Goal: Task Accomplishment & Management: Use online tool/utility

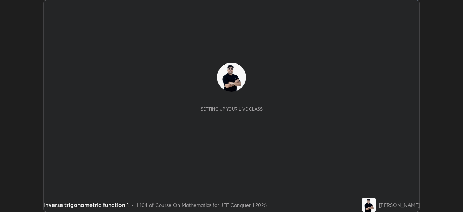
scroll to position [212, 463]
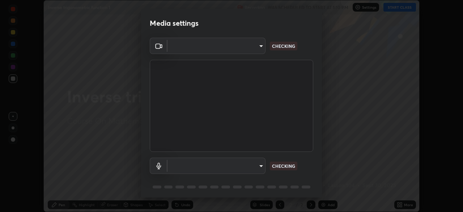
type input "5ae49b96af4897e6a410d98cecc9f5d5c34ce44bf214f7471ac41fe3bf41cfd7"
type input "communications"
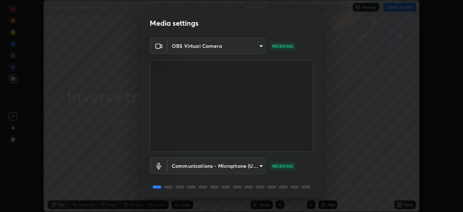
scroll to position [26, 0]
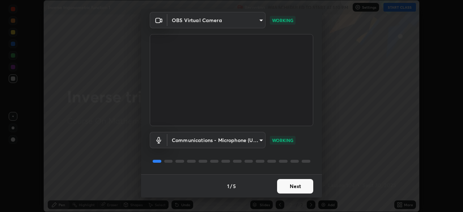
click at [294, 188] on button "Next" at bounding box center [295, 186] width 36 height 14
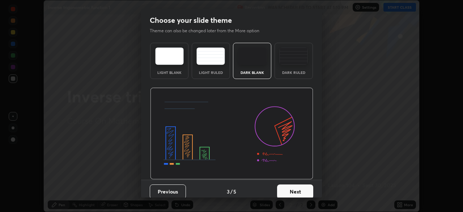
click at [305, 188] on button "Next" at bounding box center [295, 191] width 36 height 14
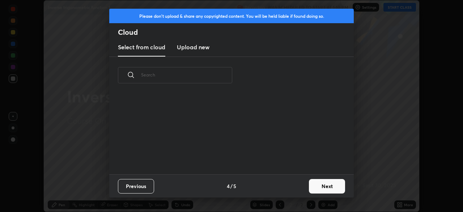
scroll to position [80, 232]
click at [321, 185] on button "Next" at bounding box center [327, 186] width 36 height 14
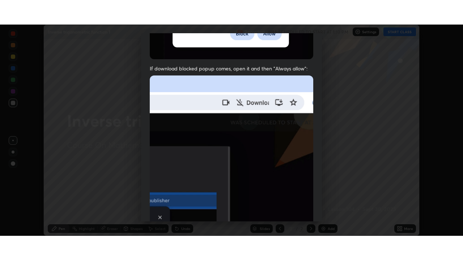
scroll to position [173, 0]
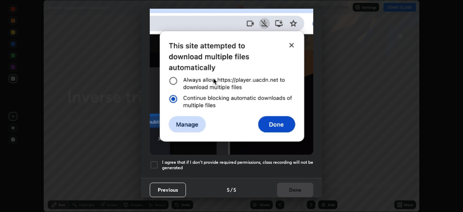
click at [156, 160] on div at bounding box center [154, 164] width 9 height 9
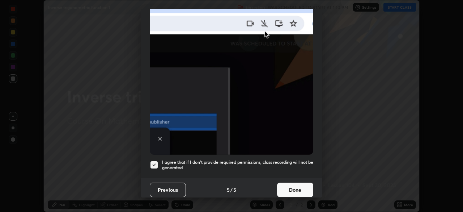
click at [294, 186] on button "Done" at bounding box center [295, 189] width 36 height 14
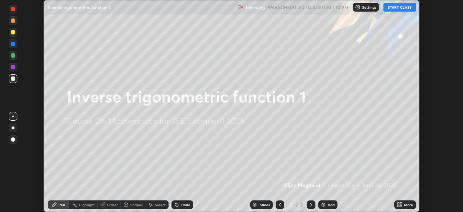
click at [399, 9] on button "START CLASS" at bounding box center [400, 7] width 33 height 9
click at [399, 203] on icon at bounding box center [399, 203] width 2 height 2
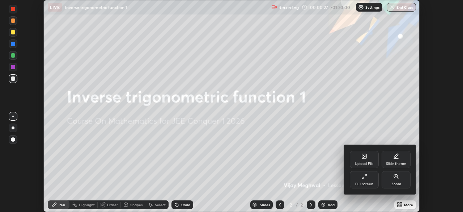
click at [364, 174] on icon at bounding box center [364, 176] width 6 height 6
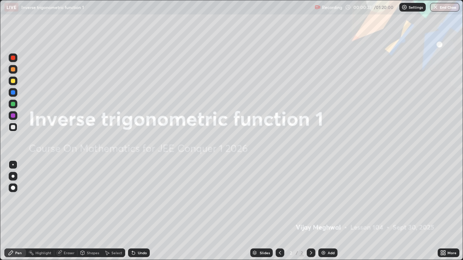
scroll to position [260, 463]
click at [328, 211] on div "Add" at bounding box center [331, 253] width 7 height 4
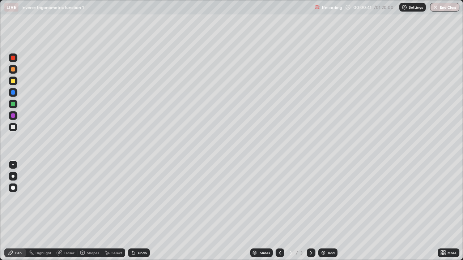
click at [13, 71] on div at bounding box center [13, 69] width 4 height 4
click at [141, 211] on div "Undo" at bounding box center [142, 253] width 9 height 4
click at [143, 211] on div "Undo" at bounding box center [142, 253] width 9 height 4
click at [145, 211] on div "Undo" at bounding box center [142, 253] width 9 height 4
click at [16, 106] on div at bounding box center [13, 104] width 9 height 9
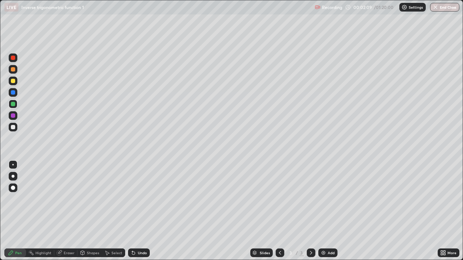
click at [68, 211] on div "Eraser" at bounding box center [69, 253] width 11 height 4
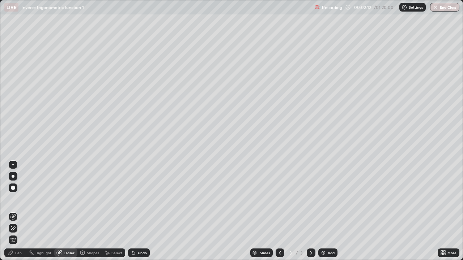
click at [24, 211] on div "Pen" at bounding box center [15, 253] width 22 height 9
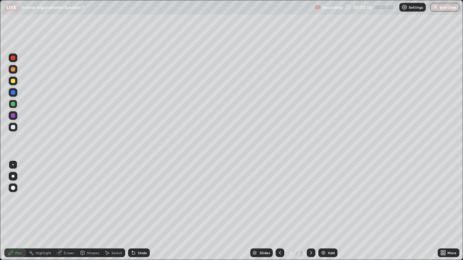
click at [15, 81] on div at bounding box center [13, 81] width 4 height 4
click at [13, 83] on div at bounding box center [13, 81] width 4 height 4
click at [92, 211] on div "Shapes" at bounding box center [93, 253] width 12 height 4
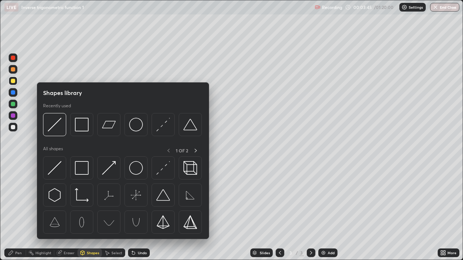
click at [72, 211] on div "Eraser" at bounding box center [69, 253] width 11 height 4
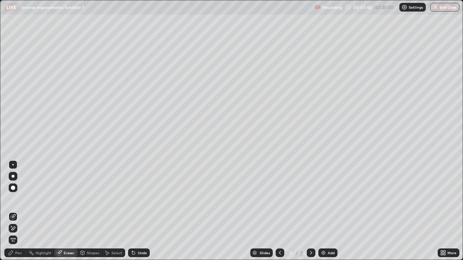
click at [20, 211] on div "Pen" at bounding box center [15, 253] width 22 height 9
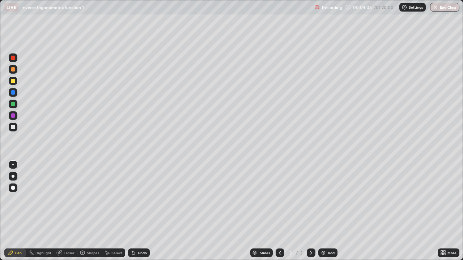
click at [0, 97] on div "Setting up your live class" at bounding box center [231, 130] width 463 height 260
click at [330, 211] on div "Add" at bounding box center [331, 253] width 7 height 4
click at [137, 211] on div "Undo" at bounding box center [139, 253] width 22 height 9
click at [147, 211] on div "Undo" at bounding box center [139, 253] width 22 height 9
click at [148, 211] on div "Undo" at bounding box center [139, 253] width 22 height 9
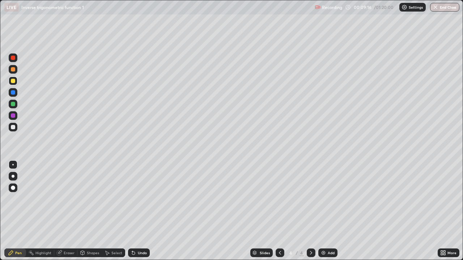
click at [148, 211] on div "Undo" at bounding box center [139, 253] width 22 height 9
click at [330, 211] on div "Add" at bounding box center [331, 253] width 7 height 4
click at [70, 211] on div "Eraser" at bounding box center [69, 253] width 11 height 4
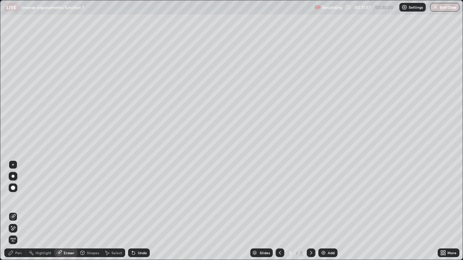
click at [20, 211] on div "Pen" at bounding box center [18, 253] width 7 height 4
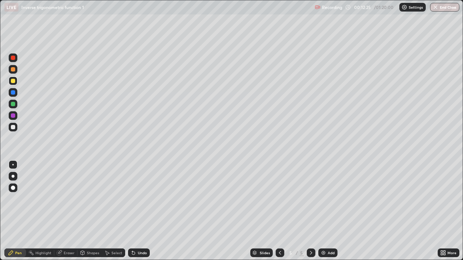
click at [310, 211] on icon at bounding box center [311, 253] width 6 height 6
click at [280, 211] on icon at bounding box center [280, 253] width 6 height 6
click at [14, 128] on div at bounding box center [13, 127] width 4 height 4
click at [311, 211] on icon at bounding box center [311, 253] width 6 height 6
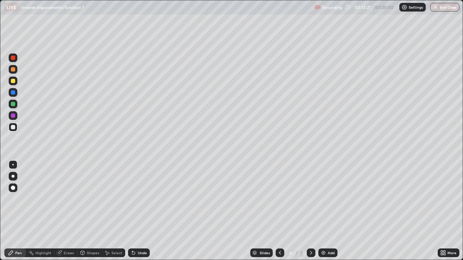
click at [311, 211] on icon at bounding box center [311, 253] width 6 height 6
click at [14, 81] on div at bounding box center [13, 81] width 4 height 4
click at [313, 211] on icon at bounding box center [311, 253] width 6 height 6
click at [281, 211] on icon at bounding box center [280, 253] width 6 height 6
click at [279, 211] on icon at bounding box center [280, 253] width 6 height 6
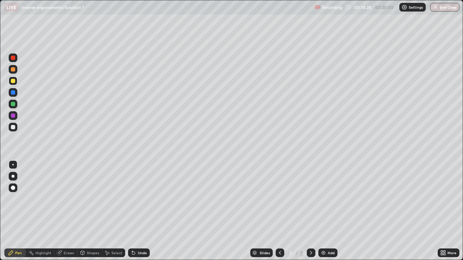
click at [310, 211] on icon at bounding box center [311, 253] width 2 height 4
click at [310, 211] on icon at bounding box center [311, 253] width 6 height 6
click at [70, 211] on div "Eraser" at bounding box center [69, 253] width 11 height 4
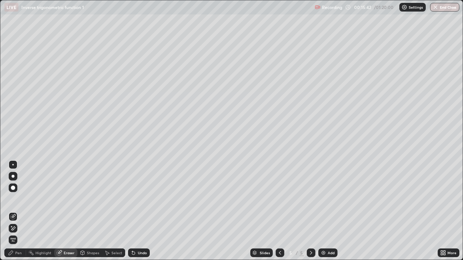
click at [22, 211] on div "Pen" at bounding box center [15, 253] width 22 height 9
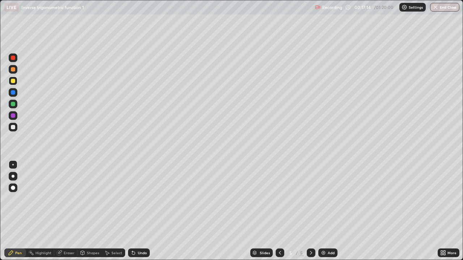
click at [329, 211] on div "Add" at bounding box center [331, 253] width 7 height 4
click at [72, 211] on div "Eraser" at bounding box center [69, 253] width 11 height 4
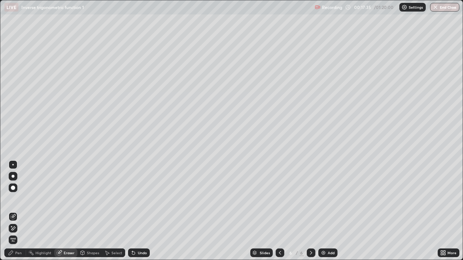
click at [23, 211] on div "Pen" at bounding box center [15, 253] width 22 height 9
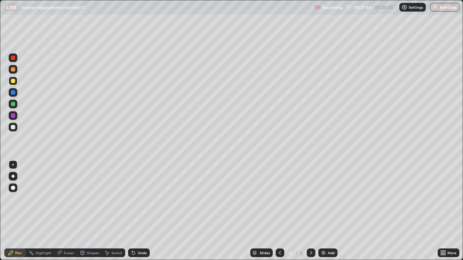
click at [133, 211] on icon at bounding box center [133, 253] width 3 height 3
click at [132, 211] on icon at bounding box center [133, 253] width 3 height 3
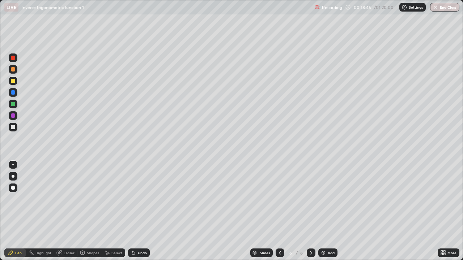
click at [73, 211] on div "Eraser" at bounding box center [65, 253] width 23 height 9
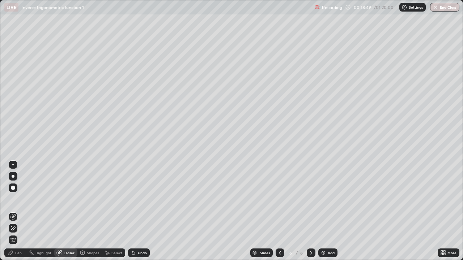
click at [23, 211] on div "Pen" at bounding box center [15, 253] width 22 height 9
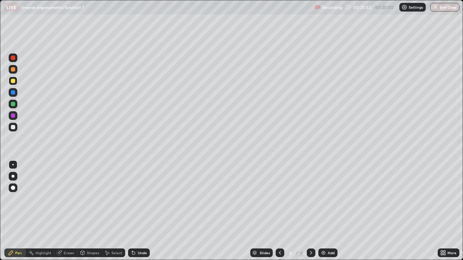
click at [14, 105] on div at bounding box center [13, 104] width 4 height 4
click at [132, 211] on icon at bounding box center [133, 253] width 3 height 3
click at [132, 211] on icon at bounding box center [132, 251] width 1 height 1
click at [135, 211] on icon at bounding box center [134, 253] width 6 height 6
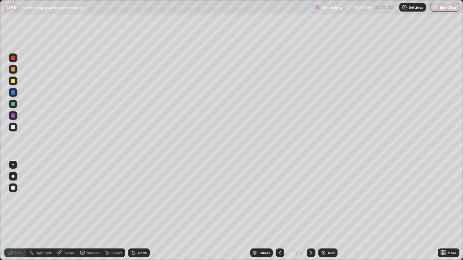
click at [71, 211] on div "Eraser" at bounding box center [69, 253] width 11 height 4
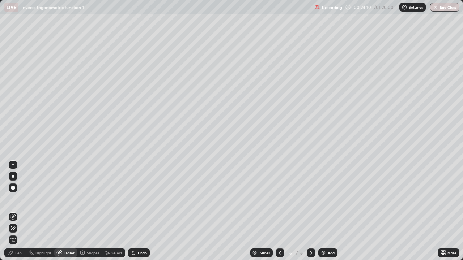
click at [20, 211] on div "Pen" at bounding box center [18, 253] width 7 height 4
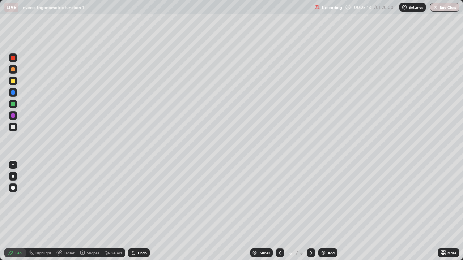
click at [333, 211] on div "Add" at bounding box center [331, 253] width 7 height 4
click at [14, 82] on div at bounding box center [13, 81] width 4 height 4
click at [147, 211] on div "Undo" at bounding box center [139, 253] width 22 height 9
click at [132, 211] on icon at bounding box center [133, 253] width 3 height 3
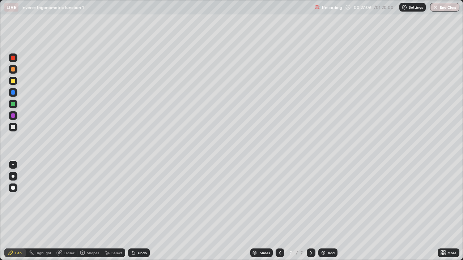
click at [132, 211] on icon at bounding box center [132, 251] width 1 height 1
click at [335, 211] on div "Add" at bounding box center [327, 253] width 19 height 9
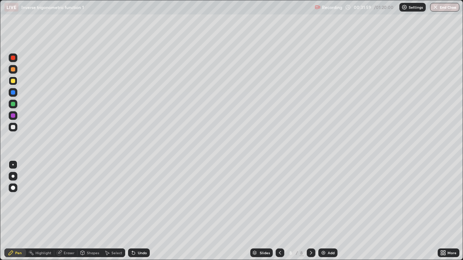
click at [136, 211] on div "Undo" at bounding box center [139, 253] width 22 height 9
click at [137, 211] on div "Undo" at bounding box center [139, 253] width 22 height 9
click at [65, 211] on div "Eraser" at bounding box center [69, 253] width 11 height 4
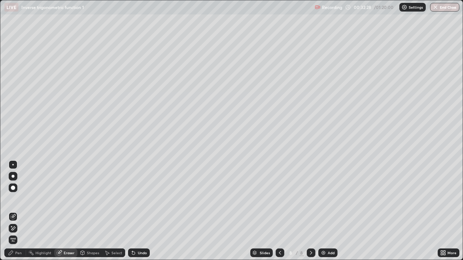
click at [18, 211] on div "Pen" at bounding box center [18, 253] width 7 height 4
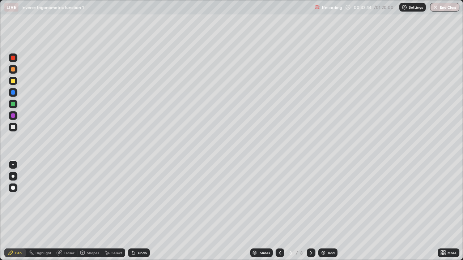
click at [145, 211] on div "Undo" at bounding box center [142, 253] width 9 height 4
click at [146, 211] on div "Undo" at bounding box center [139, 253] width 22 height 9
click at [13, 127] on div at bounding box center [13, 127] width 4 height 4
click at [141, 211] on div "Undo" at bounding box center [142, 253] width 9 height 4
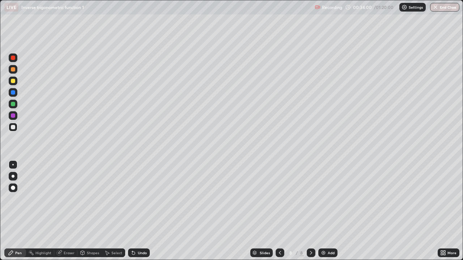
click at [141, 211] on div "Undo" at bounding box center [142, 253] width 9 height 4
click at [138, 211] on div "Undo" at bounding box center [139, 253] width 22 height 9
click at [137, 211] on div "Undo" at bounding box center [139, 253] width 22 height 9
click at [140, 211] on div "Undo" at bounding box center [142, 253] width 9 height 4
click at [134, 211] on div "Undo" at bounding box center [139, 253] width 22 height 9
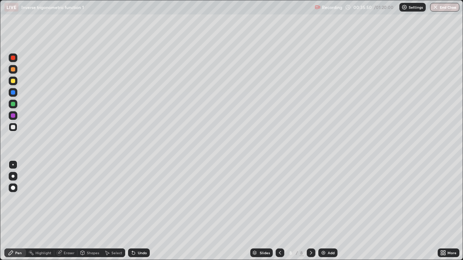
click at [323, 211] on img at bounding box center [324, 253] width 6 height 6
click at [14, 84] on div at bounding box center [13, 81] width 9 height 9
click at [12, 81] on div at bounding box center [13, 81] width 4 height 4
click at [13, 70] on div at bounding box center [13, 69] width 4 height 4
click at [141, 211] on div "Undo" at bounding box center [142, 253] width 9 height 4
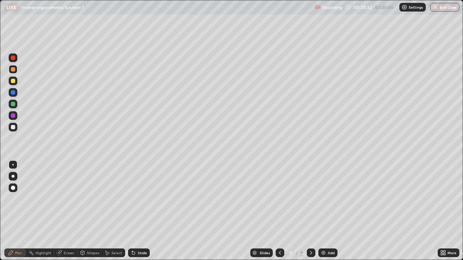
click at [142, 211] on div "Undo" at bounding box center [142, 253] width 9 height 4
click at [141, 211] on div "Undo" at bounding box center [142, 253] width 9 height 4
click at [142, 211] on div "Undo" at bounding box center [142, 253] width 9 height 4
click at [15, 127] on div at bounding box center [13, 127] width 4 height 4
click at [141, 211] on div "Undo" at bounding box center [142, 253] width 9 height 4
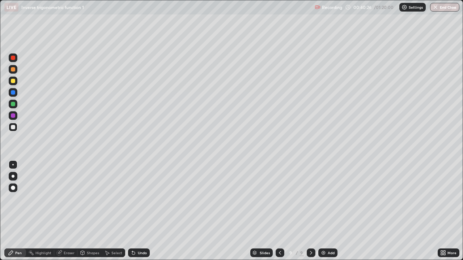
click at [13, 84] on div at bounding box center [13, 81] width 9 height 9
click at [330, 211] on div "Add" at bounding box center [327, 253] width 19 height 9
click at [279, 211] on icon at bounding box center [280, 253] width 6 height 6
click at [310, 211] on icon at bounding box center [311, 253] width 6 height 6
click at [282, 211] on div at bounding box center [279, 253] width 9 height 9
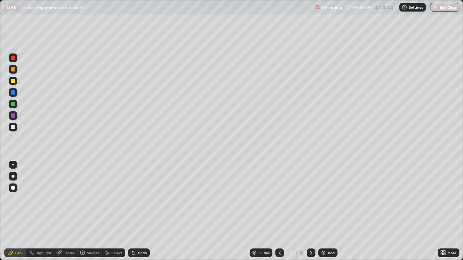
click at [312, 211] on icon at bounding box center [311, 253] width 6 height 6
click at [325, 211] on img at bounding box center [324, 253] width 6 height 6
click at [67, 211] on div "Eraser" at bounding box center [69, 253] width 11 height 4
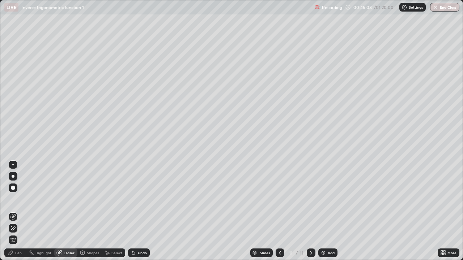
click at [20, 211] on div "Pen" at bounding box center [18, 253] width 7 height 4
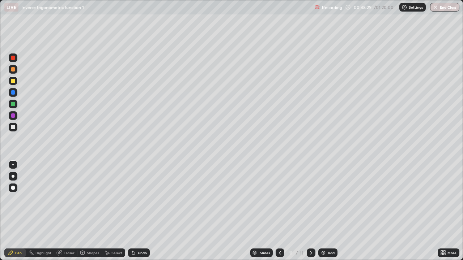
click at [16, 72] on div at bounding box center [13, 69] width 9 height 9
click at [13, 69] on div at bounding box center [13, 69] width 4 height 4
click at [67, 211] on div "Eraser" at bounding box center [69, 253] width 11 height 4
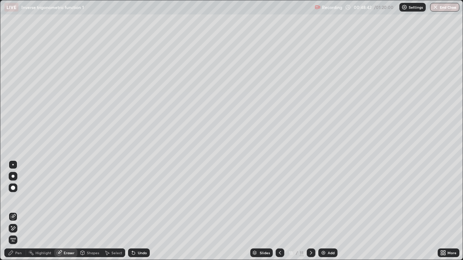
click at [21, 211] on div "Pen" at bounding box center [18, 253] width 7 height 4
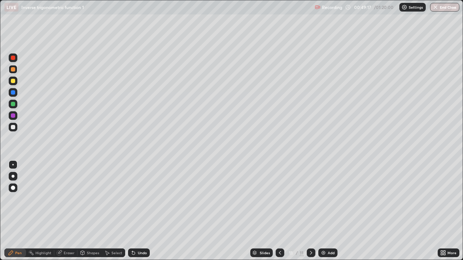
click at [142, 211] on div "Undo" at bounding box center [142, 253] width 9 height 4
click at [140, 211] on div "Undo" at bounding box center [142, 253] width 9 height 4
click at [16, 130] on div at bounding box center [13, 127] width 9 height 9
click at [15, 129] on div at bounding box center [13, 127] width 9 height 9
click at [325, 211] on img at bounding box center [324, 253] width 6 height 6
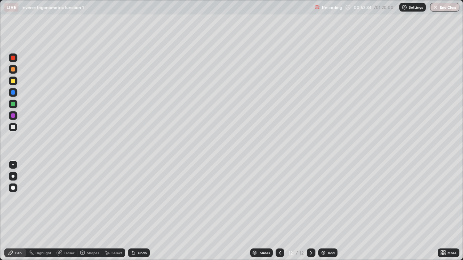
click at [17, 82] on div at bounding box center [13, 81] width 9 height 9
click at [279, 211] on div at bounding box center [280, 253] width 9 height 14
click at [281, 211] on icon at bounding box center [280, 253] width 6 height 6
click at [279, 211] on icon at bounding box center [280, 253] width 6 height 6
click at [312, 211] on icon at bounding box center [311, 253] width 6 height 6
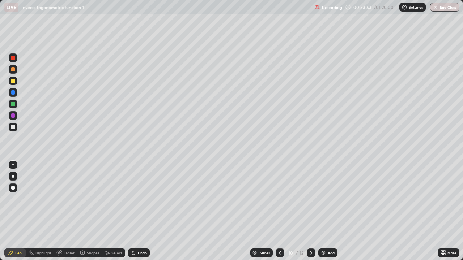
click at [312, 211] on div at bounding box center [311, 253] width 9 height 9
click at [310, 211] on icon at bounding box center [311, 253] width 6 height 6
click at [330, 211] on div "Add" at bounding box center [331, 253] width 7 height 4
click at [13, 69] on div at bounding box center [13, 69] width 4 height 4
click at [13, 81] on div at bounding box center [13, 81] width 4 height 4
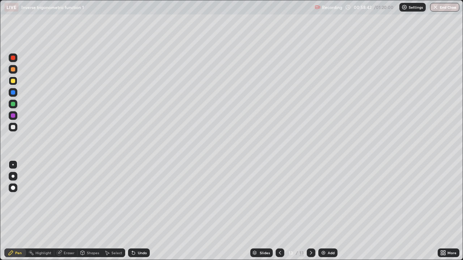
click at [115, 211] on div "Select" at bounding box center [116, 253] width 11 height 4
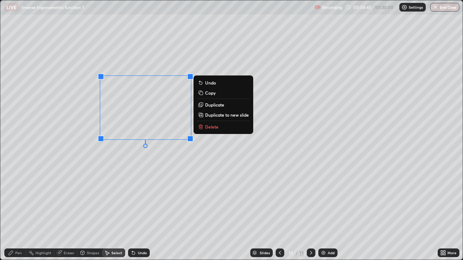
click at [212, 128] on p "Delete" at bounding box center [211, 127] width 13 height 6
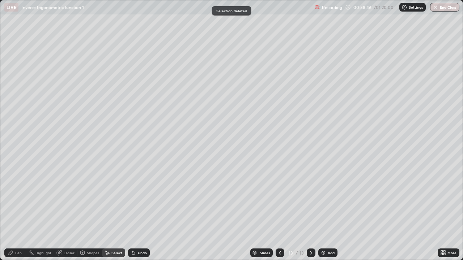
click at [19, 211] on div "Pen" at bounding box center [15, 253] width 22 height 9
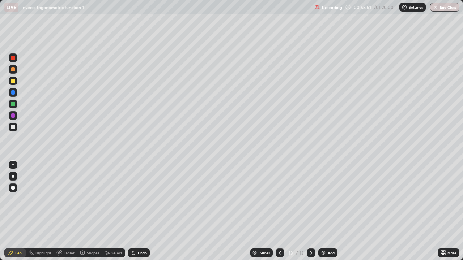
click at [135, 211] on icon at bounding box center [134, 253] width 6 height 6
click at [137, 211] on div "Undo" at bounding box center [139, 253] width 22 height 9
click at [109, 211] on icon at bounding box center [107, 253] width 6 height 6
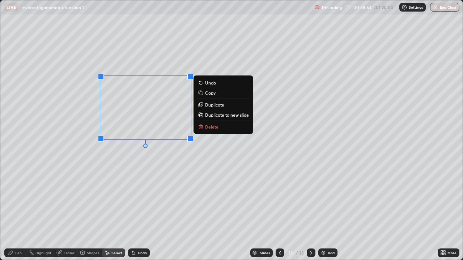
click at [208, 127] on p "Delete" at bounding box center [211, 127] width 13 height 6
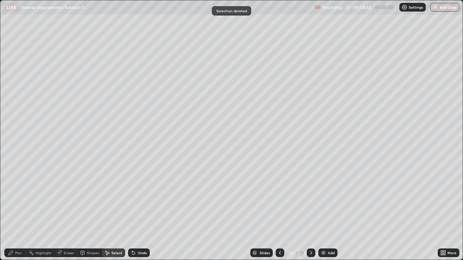
click at [22, 211] on div "Pen" at bounding box center [15, 253] width 22 height 9
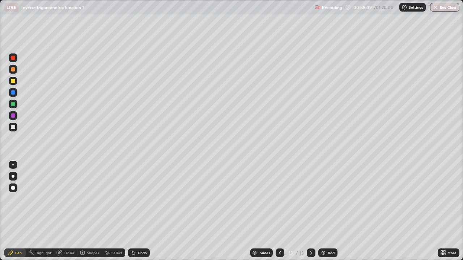
click at [117, 211] on div "Select" at bounding box center [116, 253] width 11 height 4
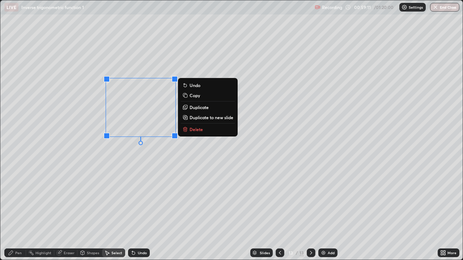
click at [191, 130] on p "Delete" at bounding box center [196, 130] width 13 height 6
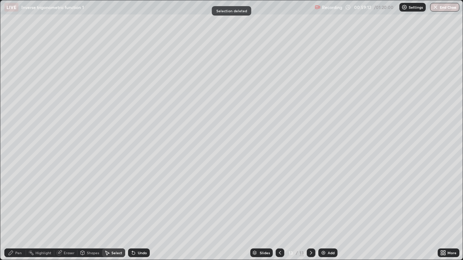
click at [21, 211] on div "Pen" at bounding box center [18, 253] width 7 height 4
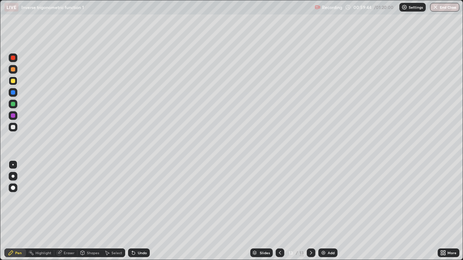
click at [69, 211] on div "Eraser" at bounding box center [65, 253] width 23 height 9
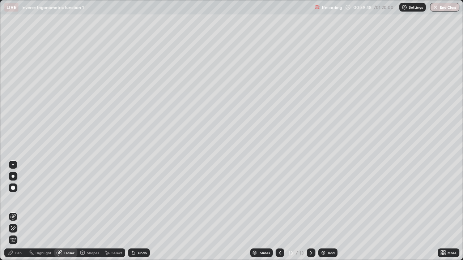
click at [18, 211] on div "Pen" at bounding box center [18, 253] width 7 height 4
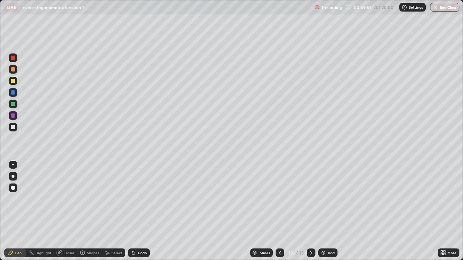
click at [93, 211] on div "Shapes" at bounding box center [93, 253] width 12 height 4
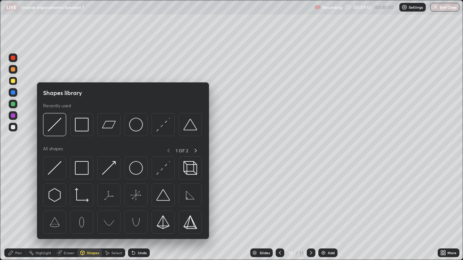
click at [134, 211] on icon at bounding box center [134, 253] width 6 height 6
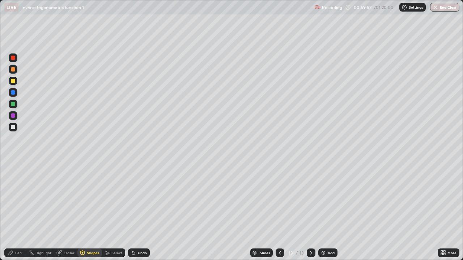
click at [133, 211] on icon at bounding box center [133, 253] width 3 height 3
click at [134, 211] on icon at bounding box center [134, 253] width 6 height 6
click at [64, 211] on div "Eraser" at bounding box center [69, 253] width 11 height 4
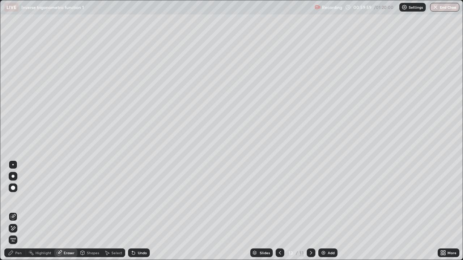
click at [18, 211] on div "Pen" at bounding box center [18, 253] width 7 height 4
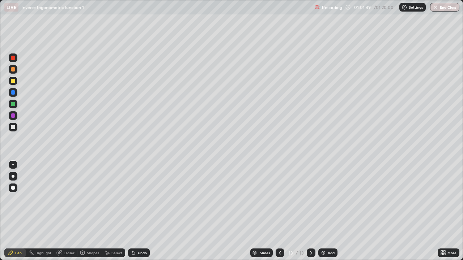
click at [121, 211] on div "Select" at bounding box center [113, 253] width 23 height 9
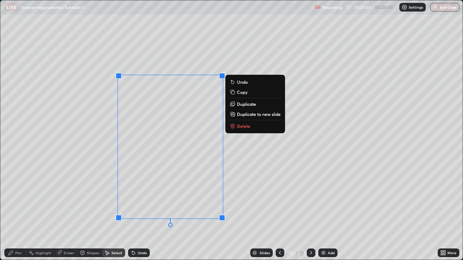
click at [238, 126] on p "Delete" at bounding box center [243, 126] width 13 height 6
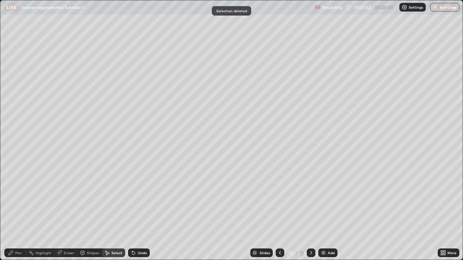
click at [23, 211] on div "Pen" at bounding box center [15, 253] width 22 height 9
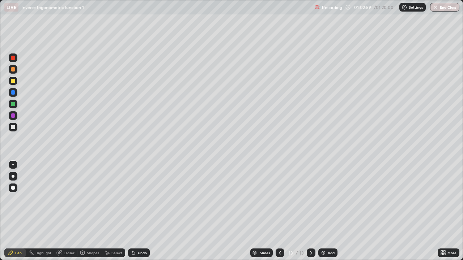
click at [132, 211] on icon at bounding box center [133, 253] width 3 height 3
click at [138, 211] on div "Undo" at bounding box center [142, 253] width 9 height 4
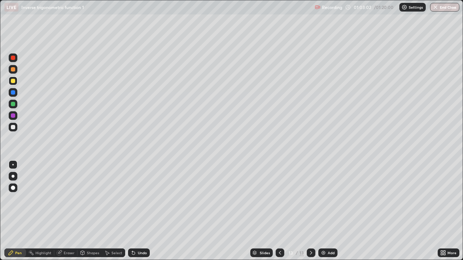
click at [138, 211] on div "Undo" at bounding box center [142, 253] width 9 height 4
click at [139, 211] on div "Undo" at bounding box center [142, 253] width 9 height 4
click at [140, 211] on div "Undo" at bounding box center [142, 253] width 9 height 4
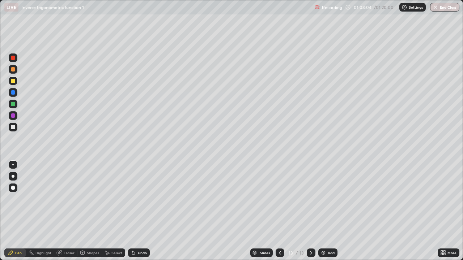
click at [140, 211] on div "Undo" at bounding box center [142, 253] width 9 height 4
click at [139, 211] on div "Undo" at bounding box center [139, 253] width 22 height 9
click at [143, 211] on div "Undo" at bounding box center [142, 253] width 9 height 4
click at [144, 211] on div "Undo" at bounding box center [142, 253] width 9 height 4
click at [143, 211] on div "Undo" at bounding box center [142, 253] width 9 height 4
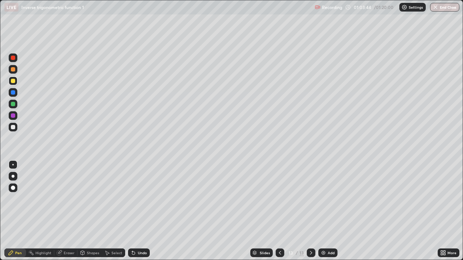
click at [143, 211] on div "Undo" at bounding box center [142, 253] width 9 height 4
click at [143, 211] on div "Undo" at bounding box center [139, 253] width 22 height 9
click at [142, 211] on div "Undo" at bounding box center [139, 253] width 22 height 9
click at [146, 211] on div "Undo" at bounding box center [139, 253] width 22 height 9
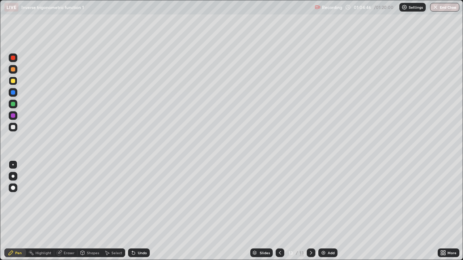
click at [146, 211] on div "Undo" at bounding box center [139, 253] width 22 height 9
click at [326, 211] on div "Add" at bounding box center [327, 253] width 19 height 9
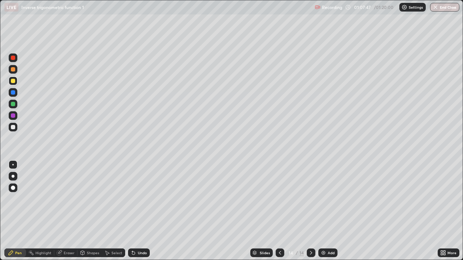
click at [12, 71] on div at bounding box center [13, 69] width 4 height 4
click at [279, 211] on icon at bounding box center [280, 253] width 6 height 6
click at [312, 211] on icon at bounding box center [311, 253] width 6 height 6
click at [13, 71] on div at bounding box center [13, 69] width 4 height 4
click at [13, 81] on div at bounding box center [13, 81] width 4 height 4
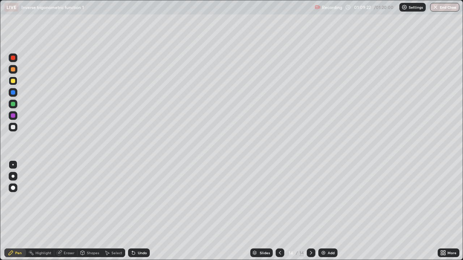
click at [280, 211] on icon at bounding box center [280, 253] width 6 height 6
click at [313, 211] on div at bounding box center [311, 253] width 9 height 9
click at [330, 211] on div "Add" at bounding box center [331, 253] width 7 height 4
click at [16, 71] on div at bounding box center [13, 69] width 9 height 9
click at [447, 8] on button "End Class" at bounding box center [444, 7] width 29 height 9
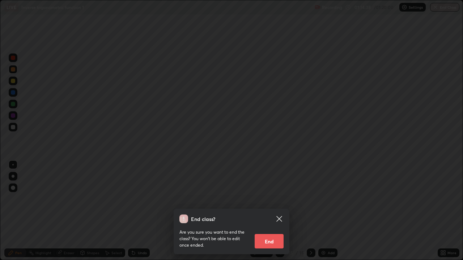
click at [274, 211] on button "End" at bounding box center [269, 241] width 29 height 14
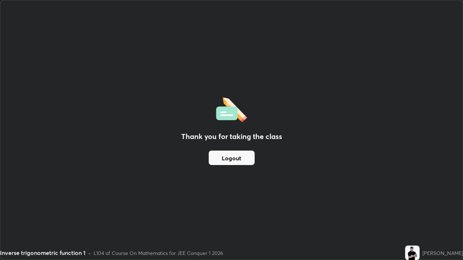
click at [240, 160] on button "Logout" at bounding box center [232, 158] width 46 height 14
